Goal: Find specific page/section: Locate a particular part of the current website

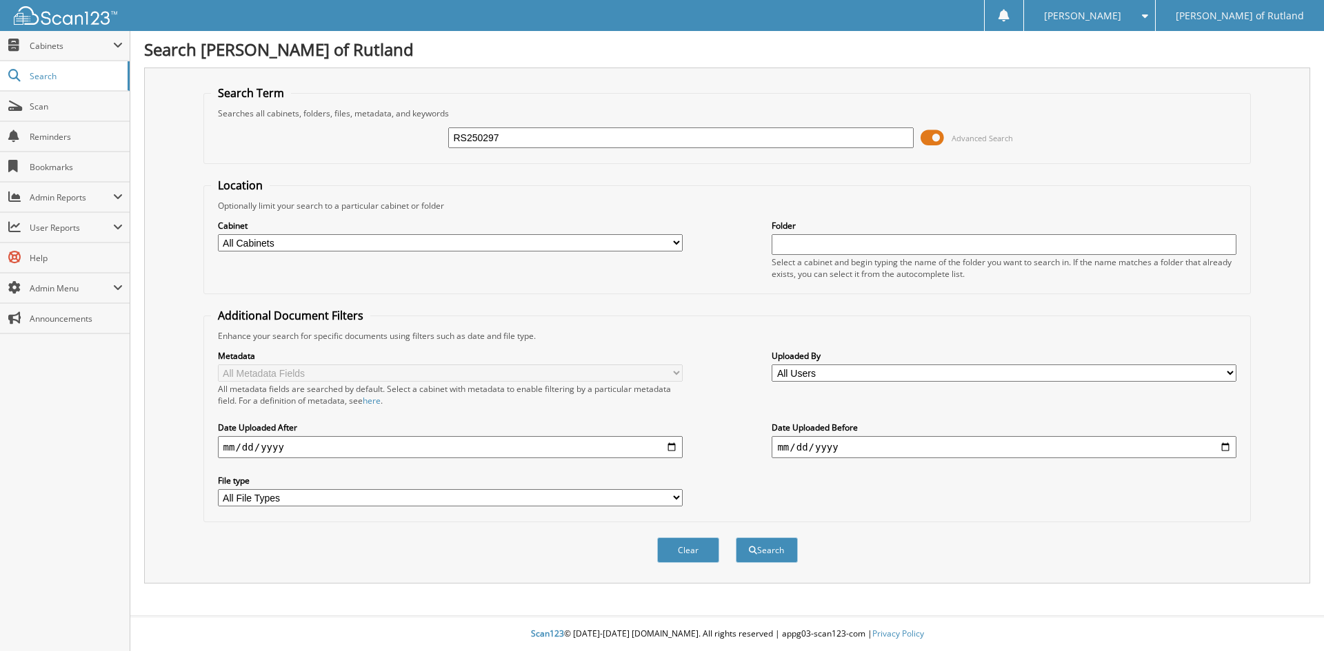
type input "RS250297"
click at [736, 538] on button "Search" at bounding box center [767, 551] width 62 height 26
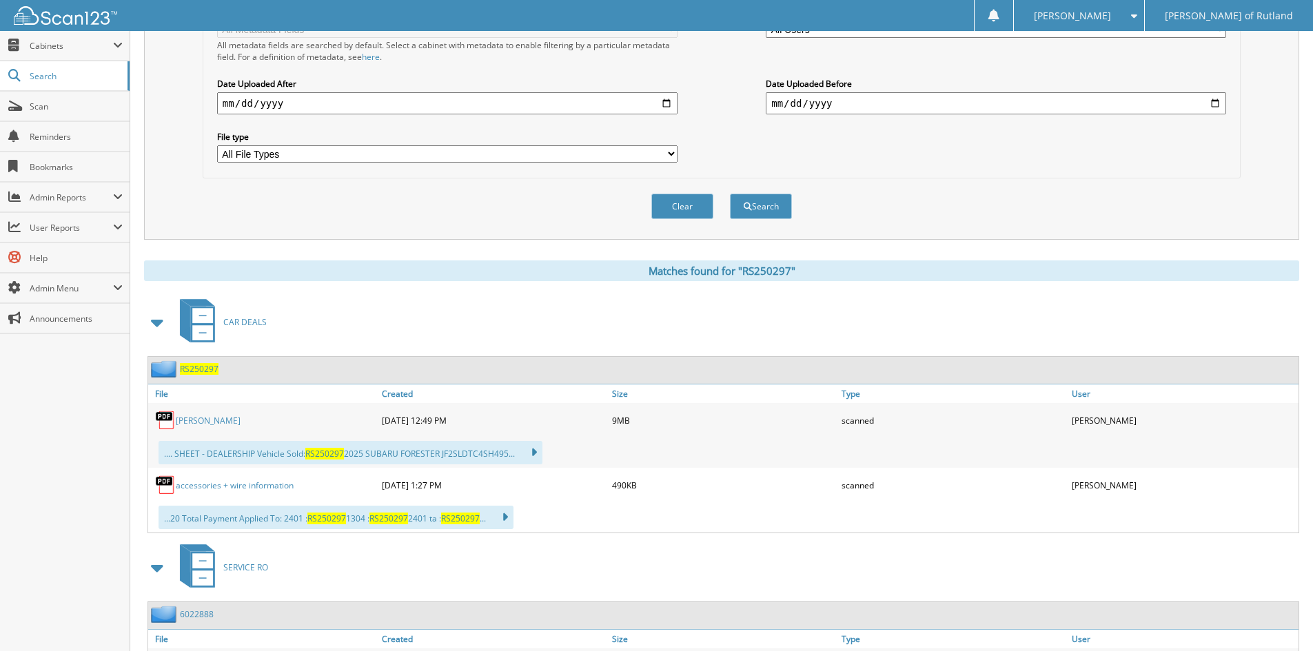
scroll to position [551, 0]
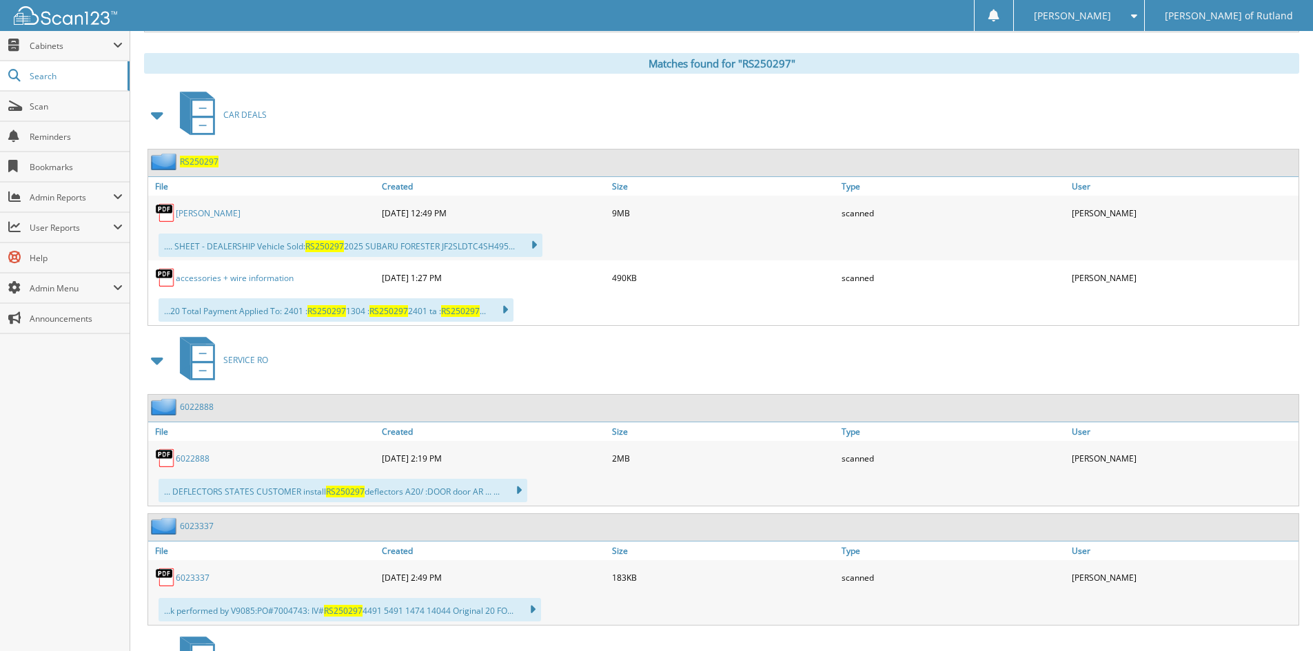
click at [202, 161] on span "RS250297" at bounding box center [199, 162] width 39 height 12
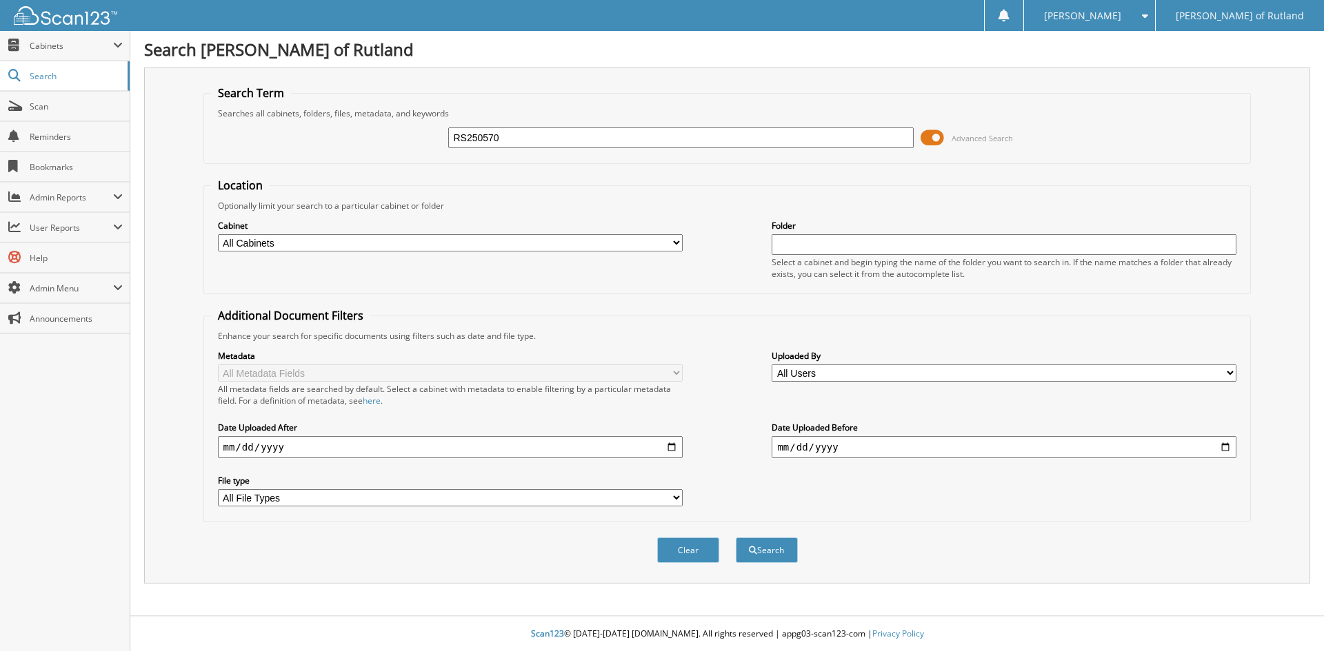
type input "RS250570"
click at [736, 538] on button "Search" at bounding box center [767, 551] width 62 height 26
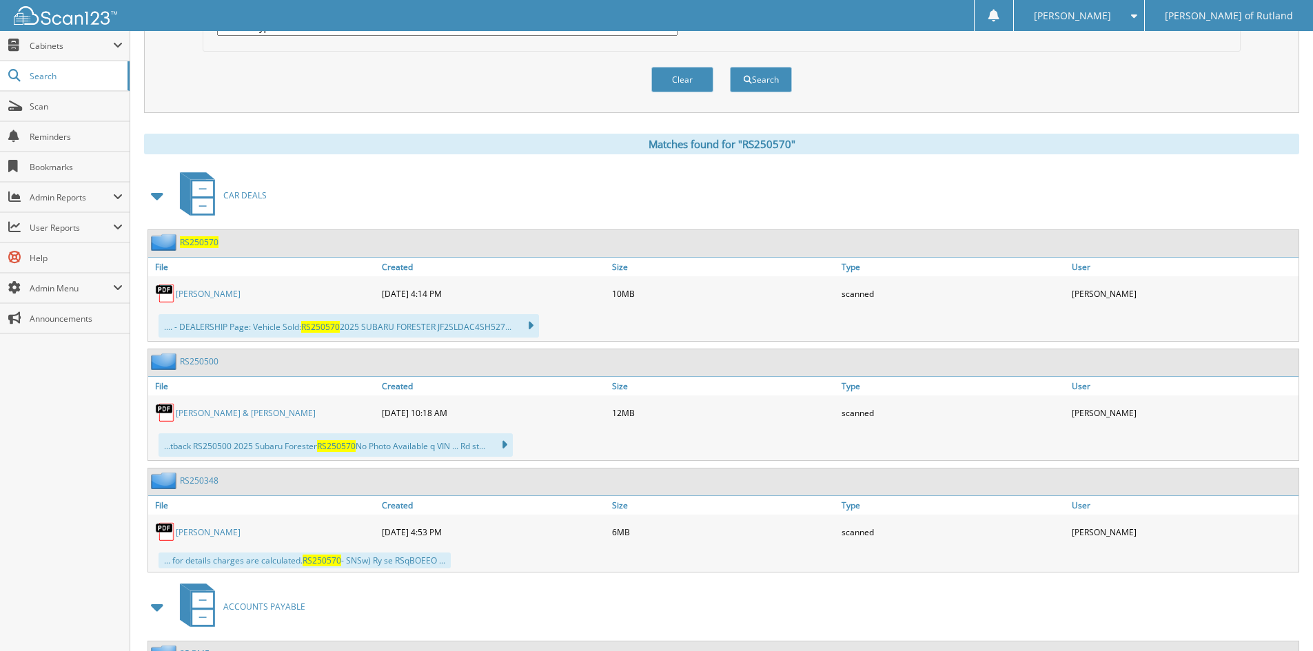
scroll to position [483, 0]
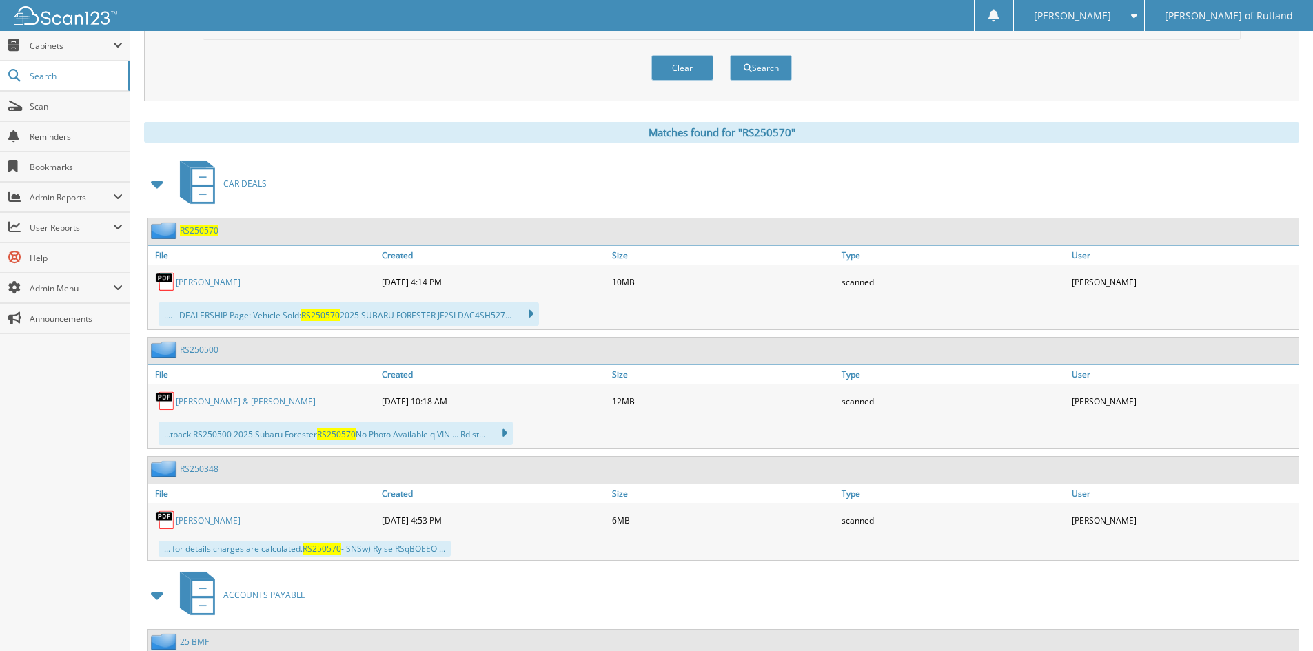
click at [192, 232] on span "RS250570" at bounding box center [199, 231] width 39 height 12
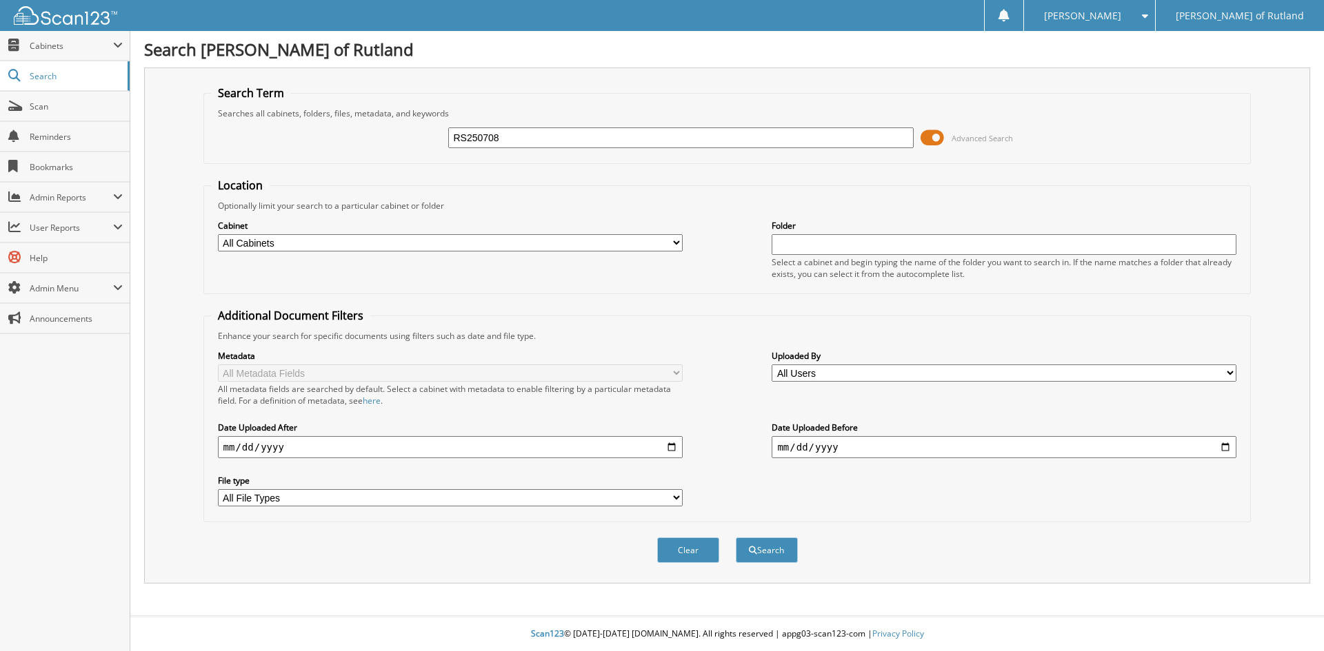
type input "RS250708"
click at [736, 538] on button "Search" at bounding box center [767, 551] width 62 height 26
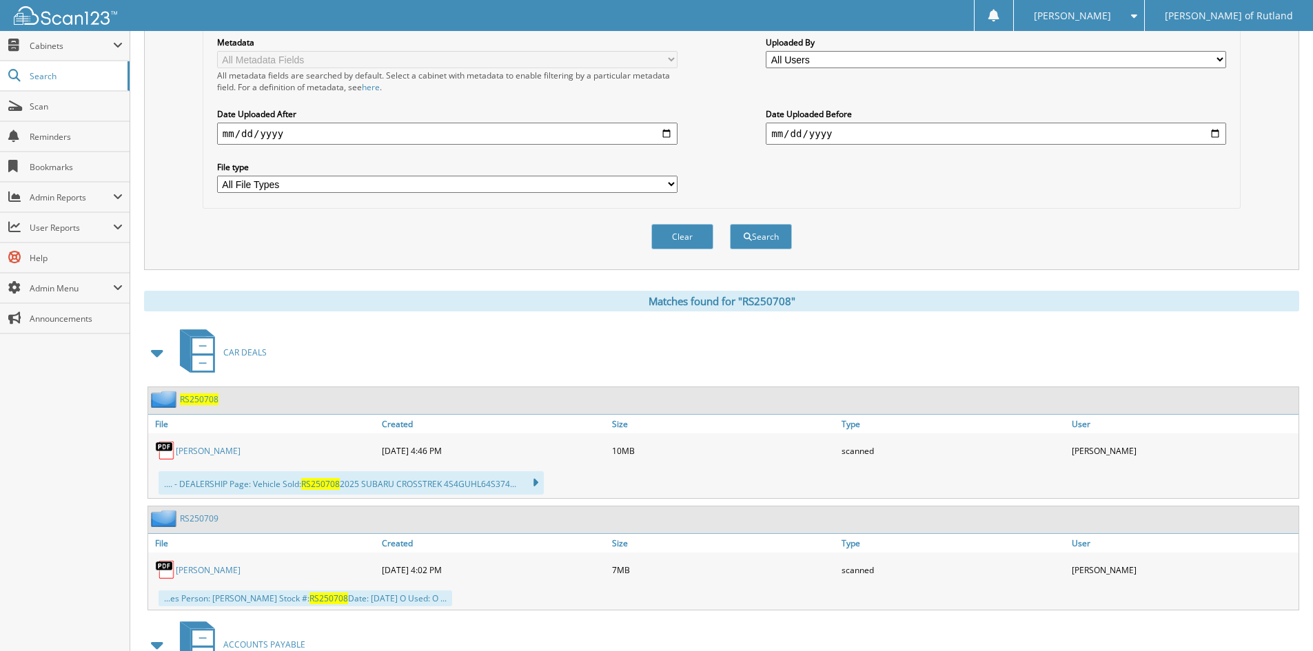
scroll to position [483, 0]
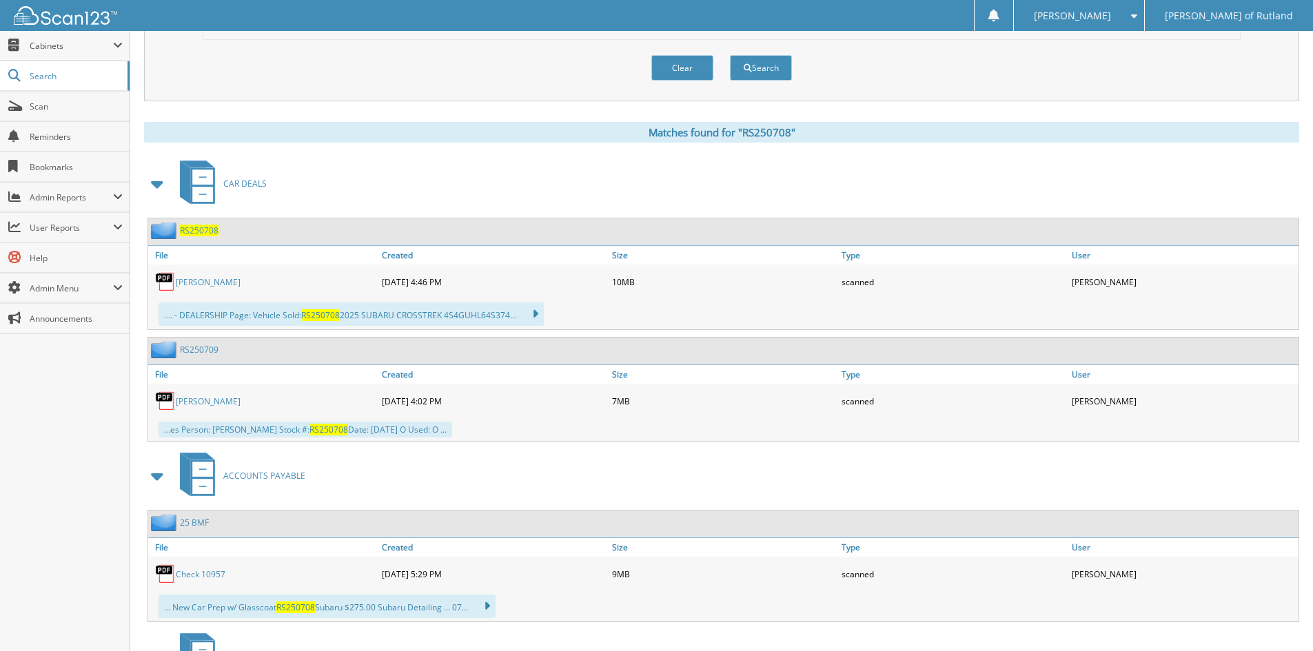
click at [205, 227] on span "RS250708" at bounding box center [199, 231] width 39 height 12
